Goal: Task Accomplishment & Management: Use online tool/utility

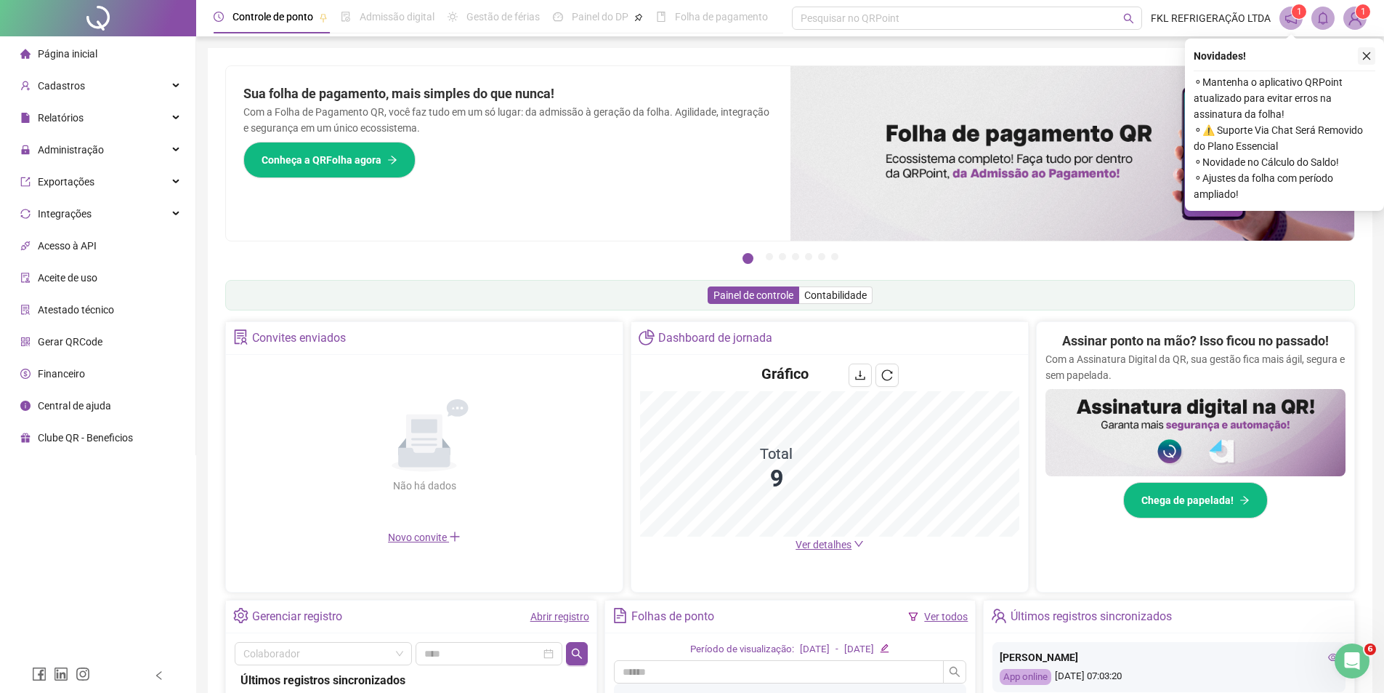
click at [1363, 57] on icon "close" at bounding box center [1367, 56] width 10 height 10
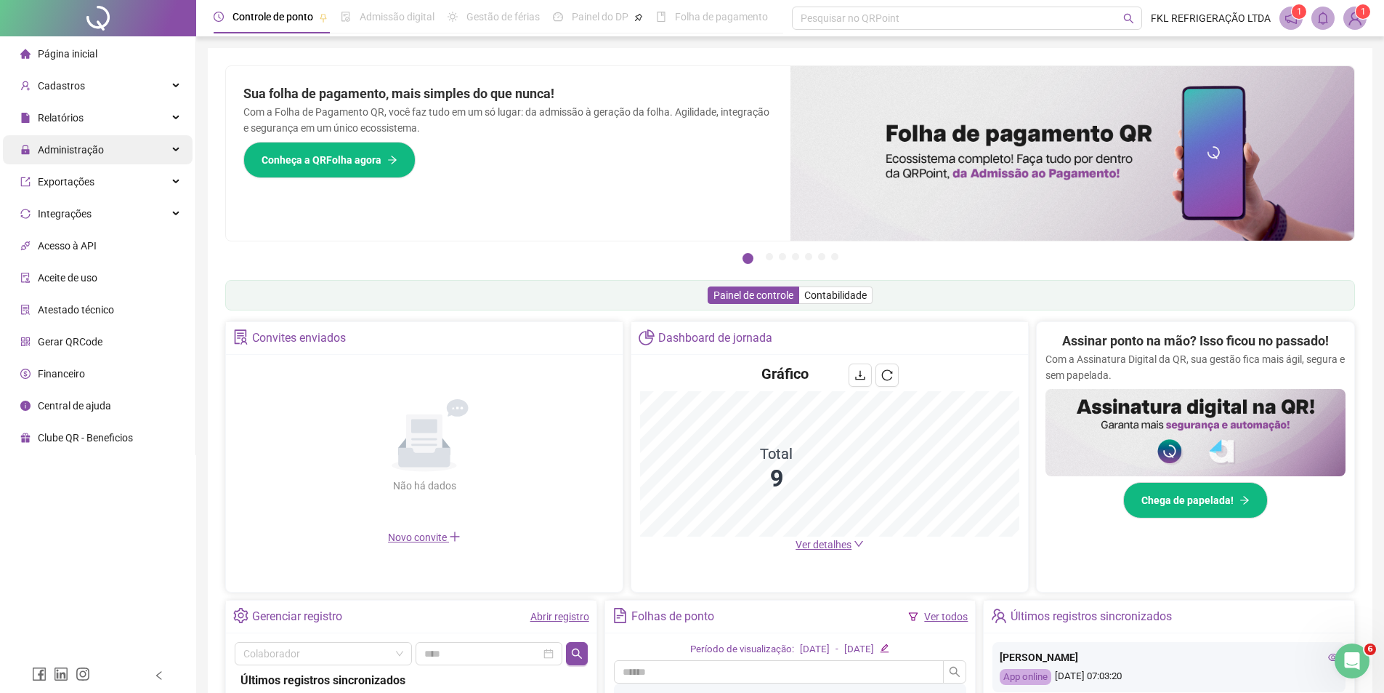
click at [69, 140] on span "Administração" at bounding box center [62, 149] width 84 height 29
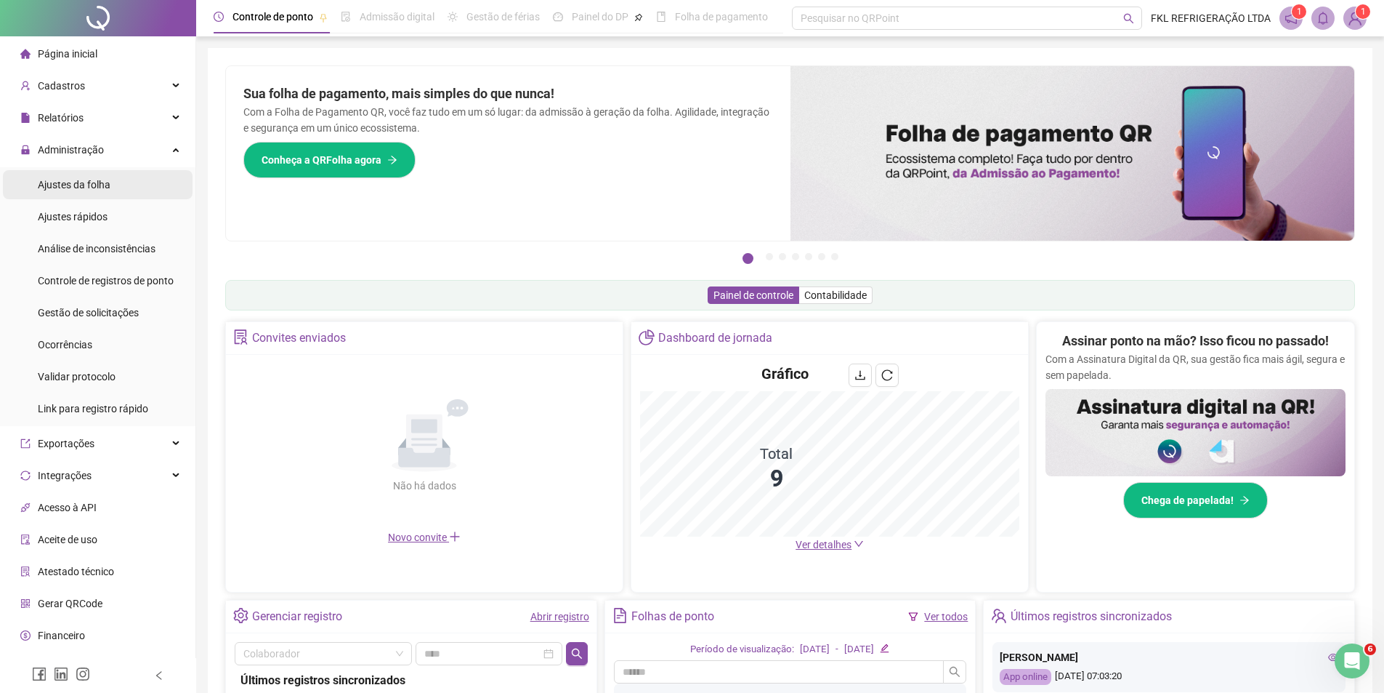
click at [63, 184] on span "Ajustes da folha" at bounding box center [74, 185] width 73 height 12
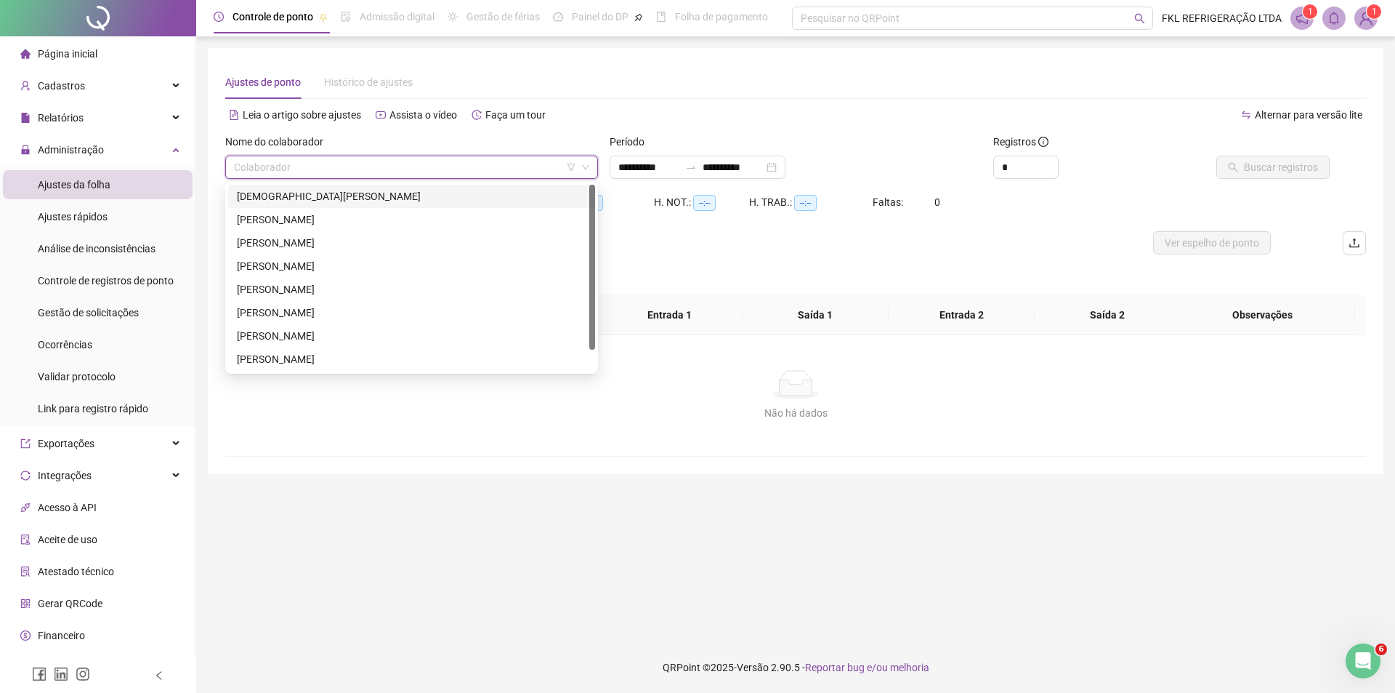
click at [328, 166] on input "search" at bounding box center [405, 167] width 342 height 22
click at [318, 313] on div "[PERSON_NAME]" at bounding box center [412, 312] width 350 height 16
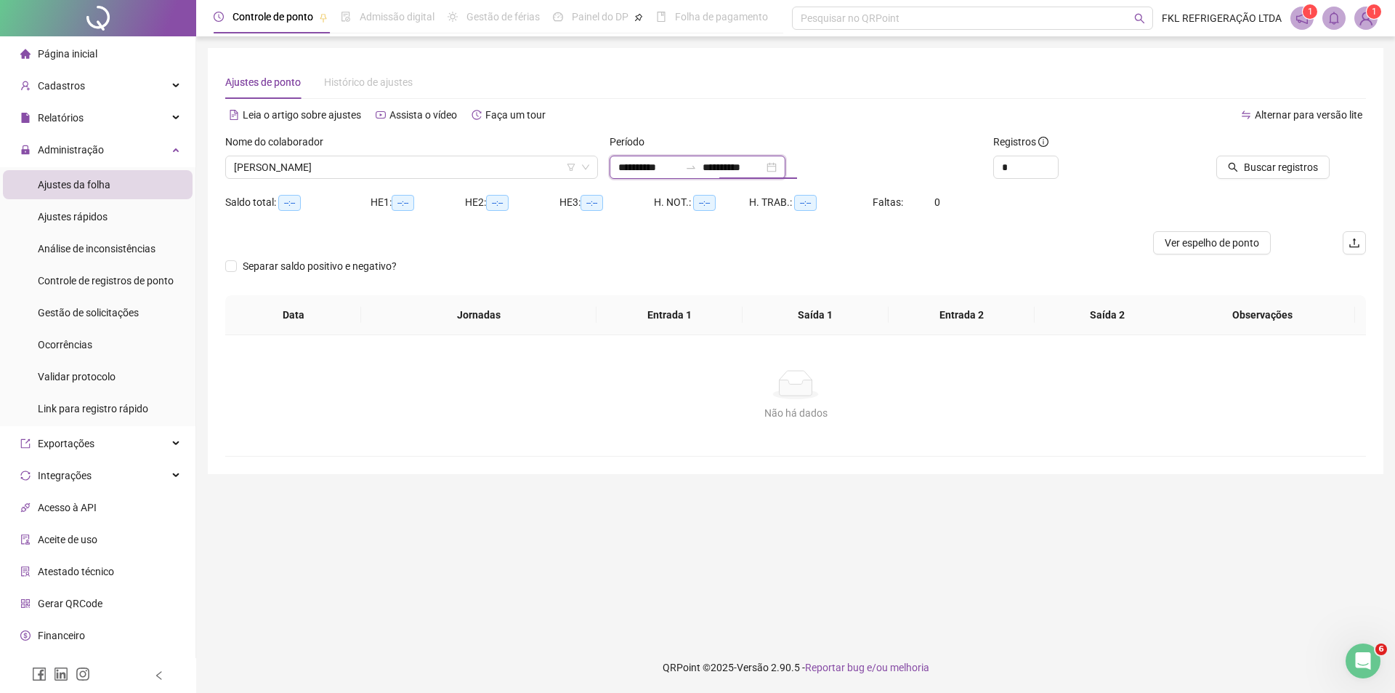
click at [755, 160] on input "**********" at bounding box center [733, 167] width 61 height 16
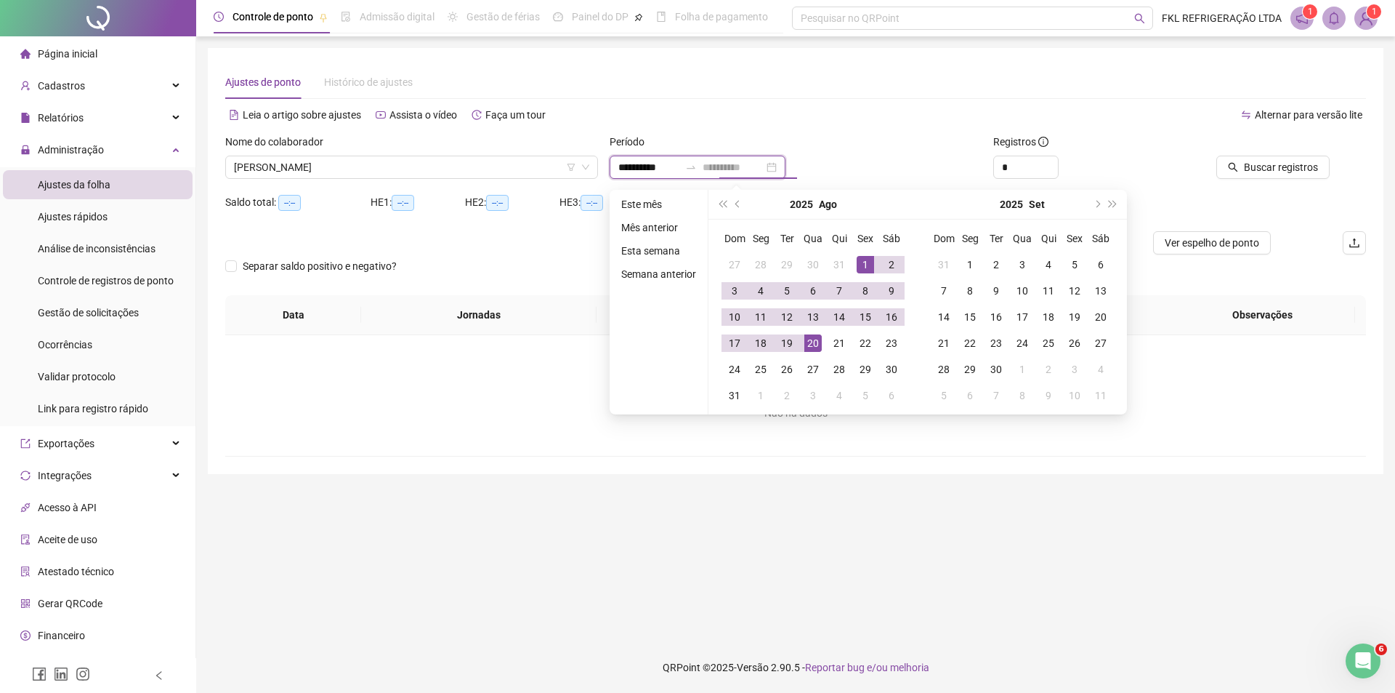
type input "**********"
click at [805, 342] on div "20" at bounding box center [812, 342] width 17 height 17
type input "**********"
click at [1291, 166] on span "Buscar registros" at bounding box center [1281, 167] width 74 height 16
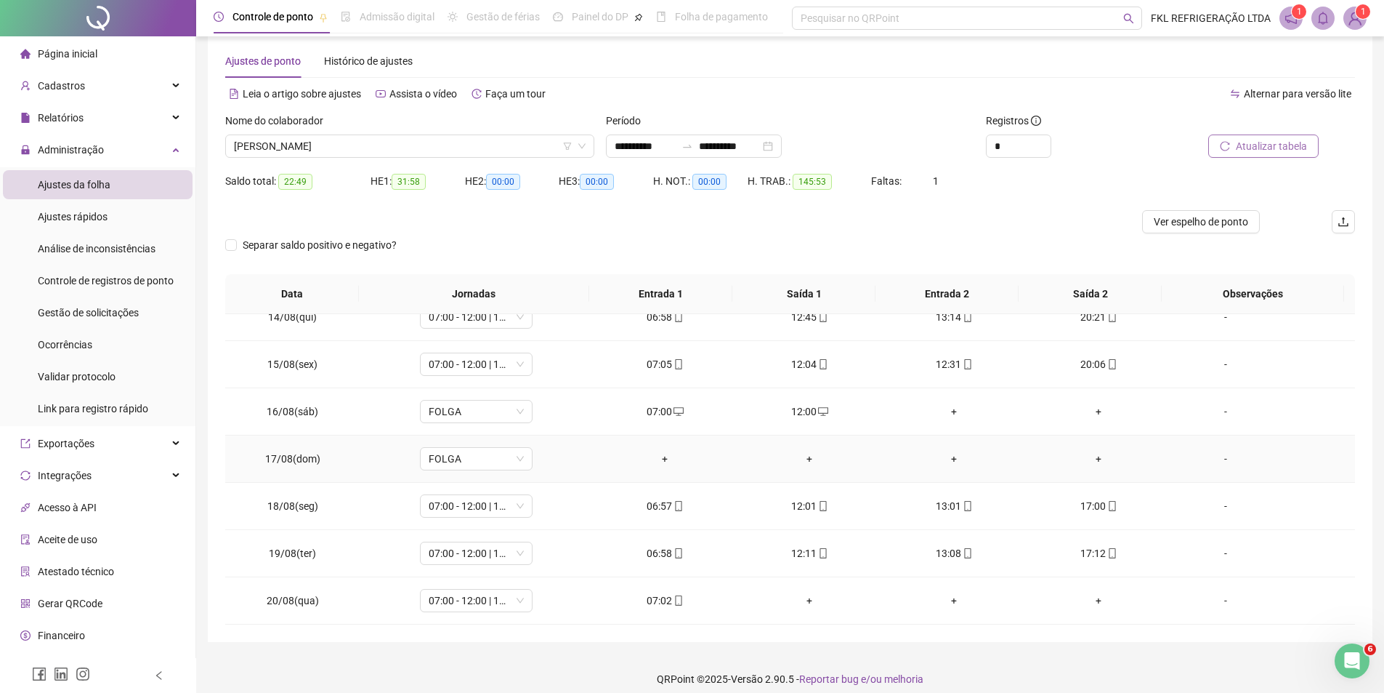
scroll to position [33, 0]
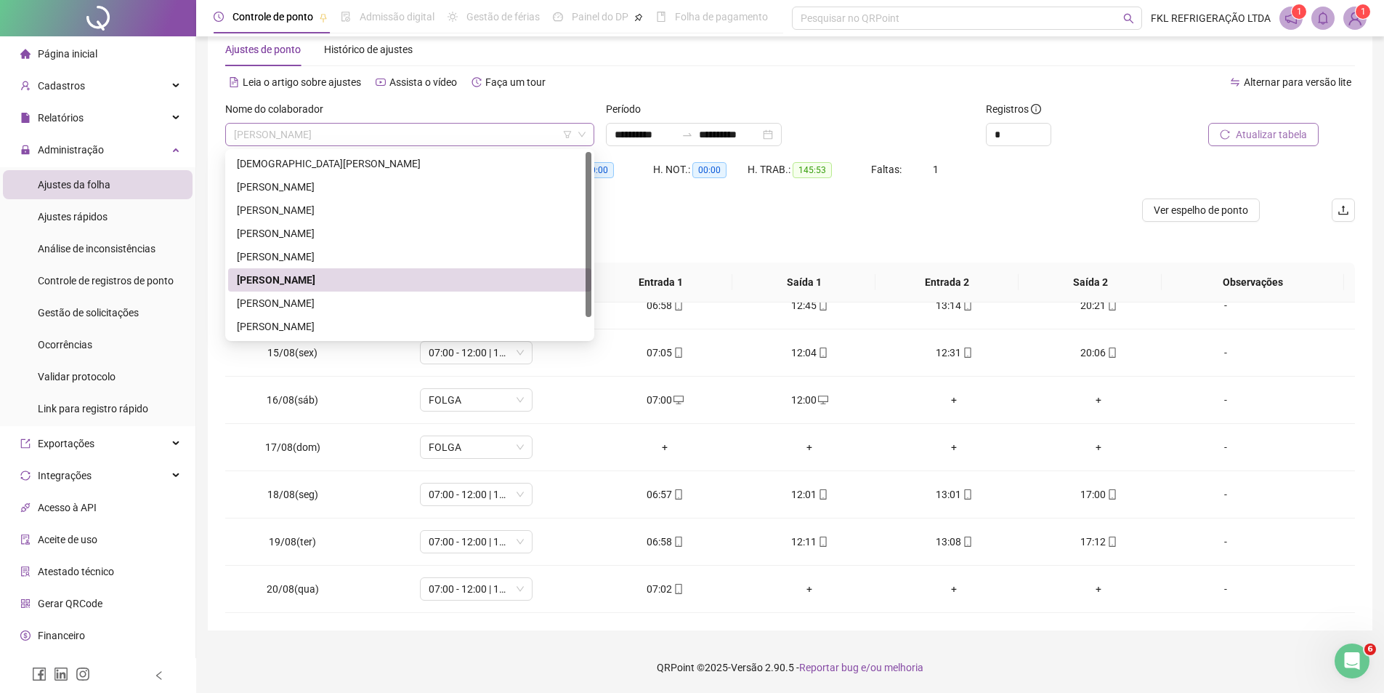
click at [477, 138] on span "[PERSON_NAME]" at bounding box center [410, 135] width 352 height 22
click at [319, 312] on div "[PERSON_NAME]" at bounding box center [409, 302] width 363 height 23
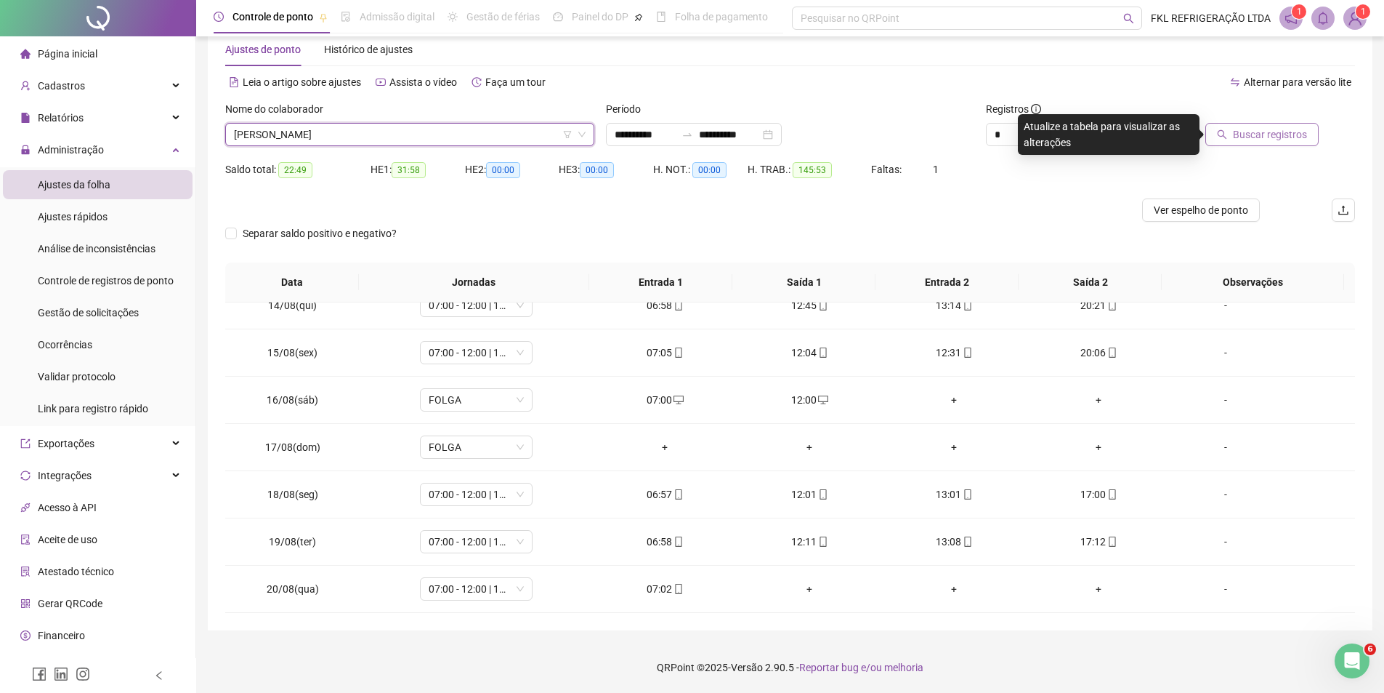
click at [1296, 136] on span "Buscar registros" at bounding box center [1270, 134] width 74 height 16
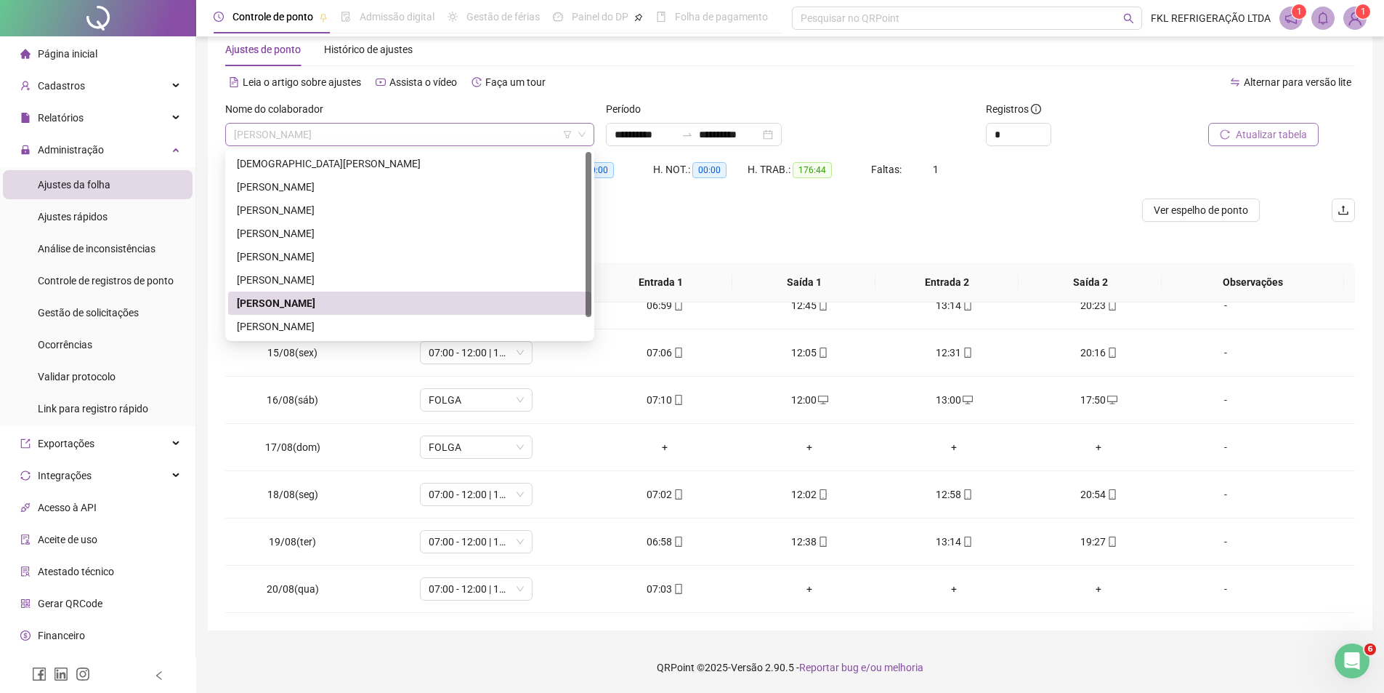
click at [493, 142] on span "[PERSON_NAME]" at bounding box center [410, 135] width 352 height 22
click at [429, 162] on div "[DEMOGRAPHIC_DATA][PERSON_NAME]" at bounding box center [410, 164] width 346 height 16
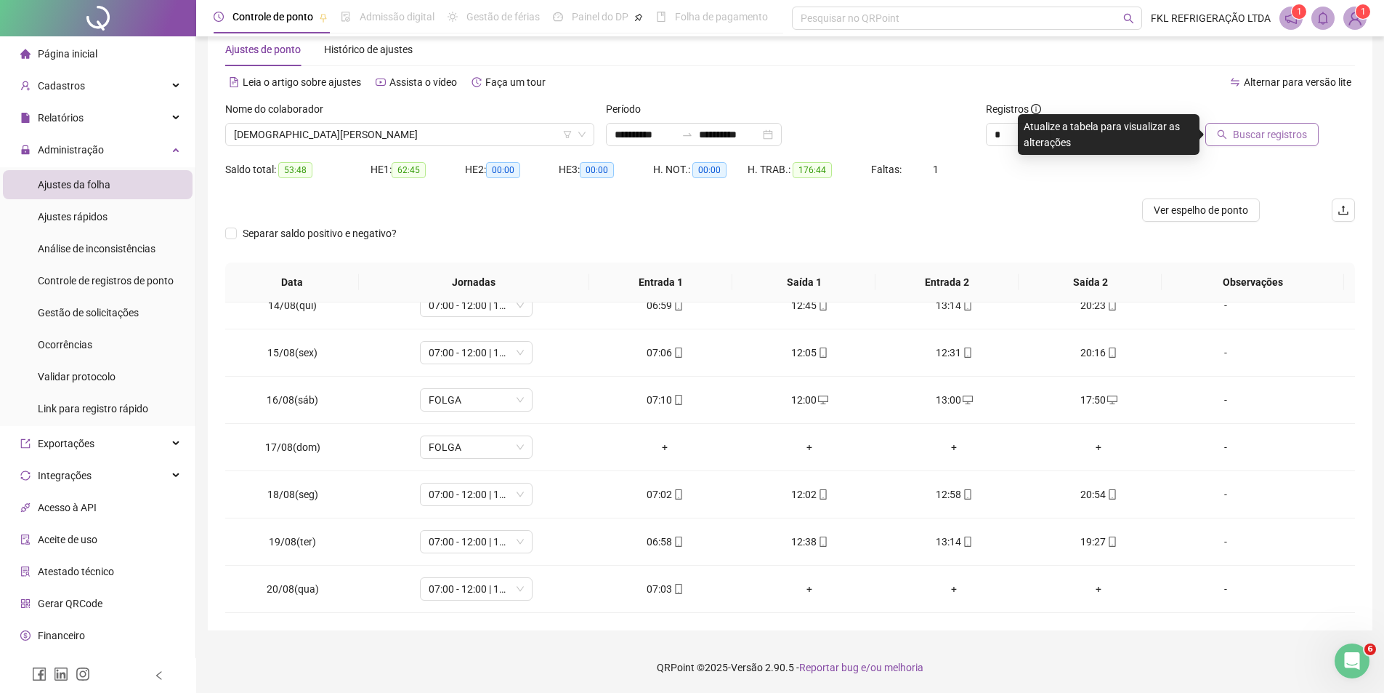
click at [1261, 126] on span "Buscar registros" at bounding box center [1270, 134] width 74 height 16
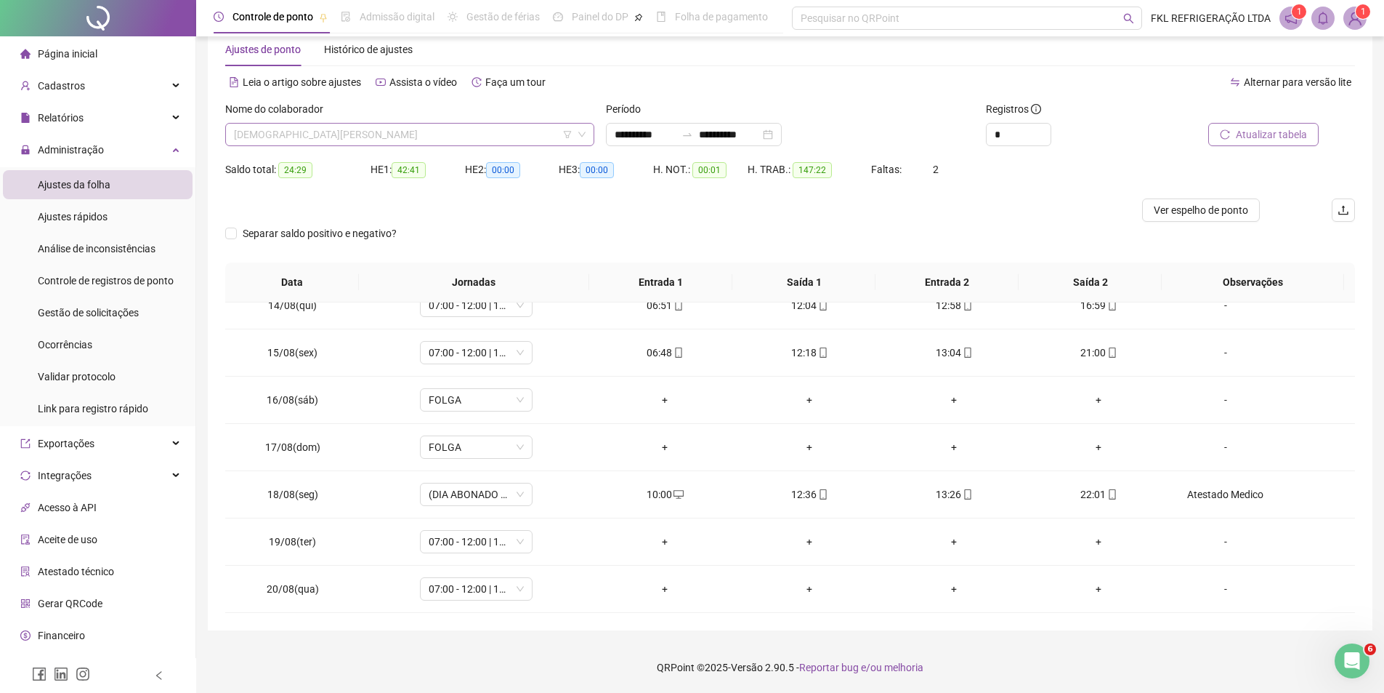
click at [461, 133] on span "[DEMOGRAPHIC_DATA][PERSON_NAME]" at bounding box center [410, 135] width 352 height 22
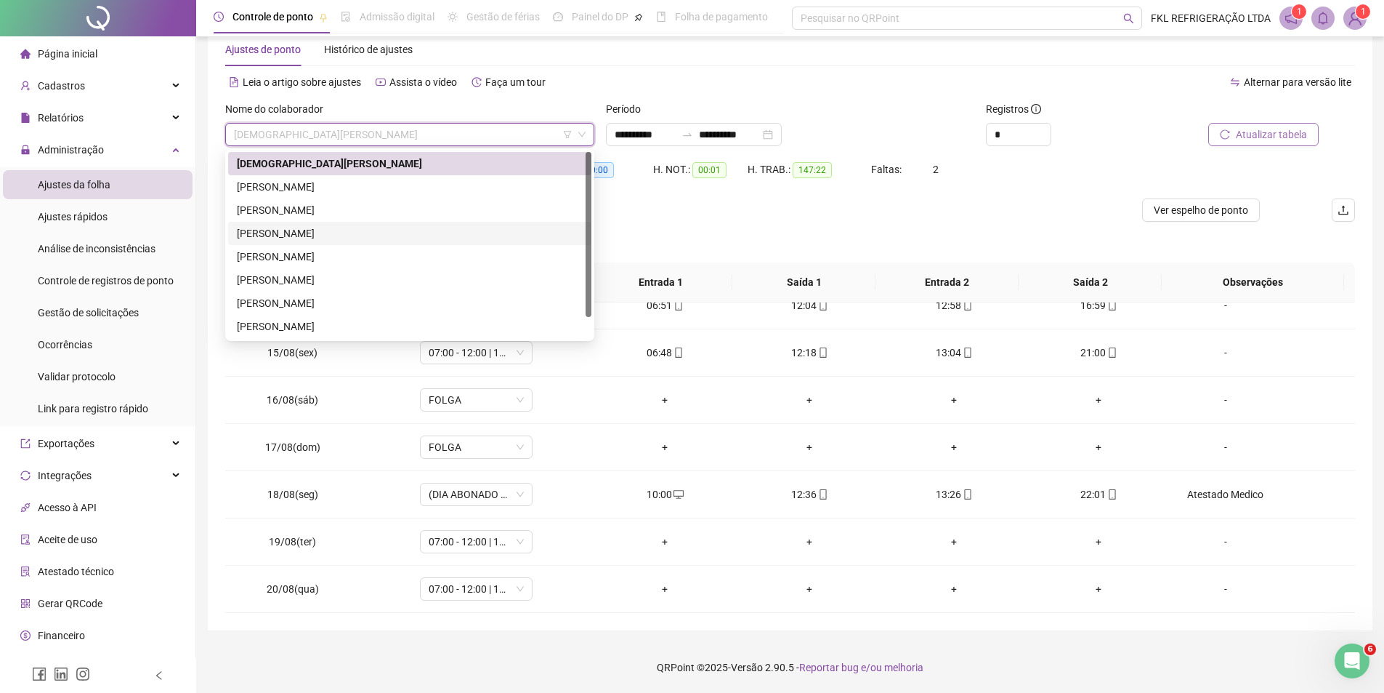
click at [336, 230] on div "[PERSON_NAME]" at bounding box center [410, 233] width 346 height 16
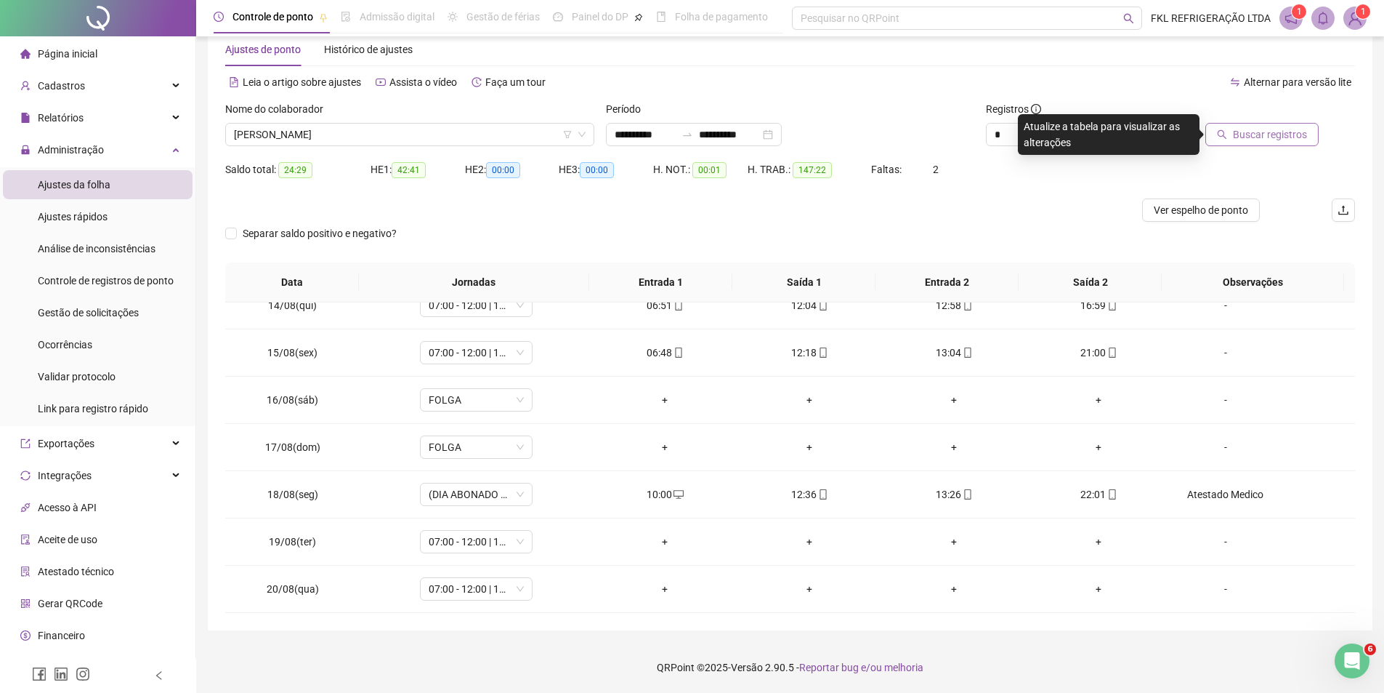
click at [1260, 133] on span "Buscar registros" at bounding box center [1270, 134] width 74 height 16
